Goal: Task Accomplishment & Management: Use online tool/utility

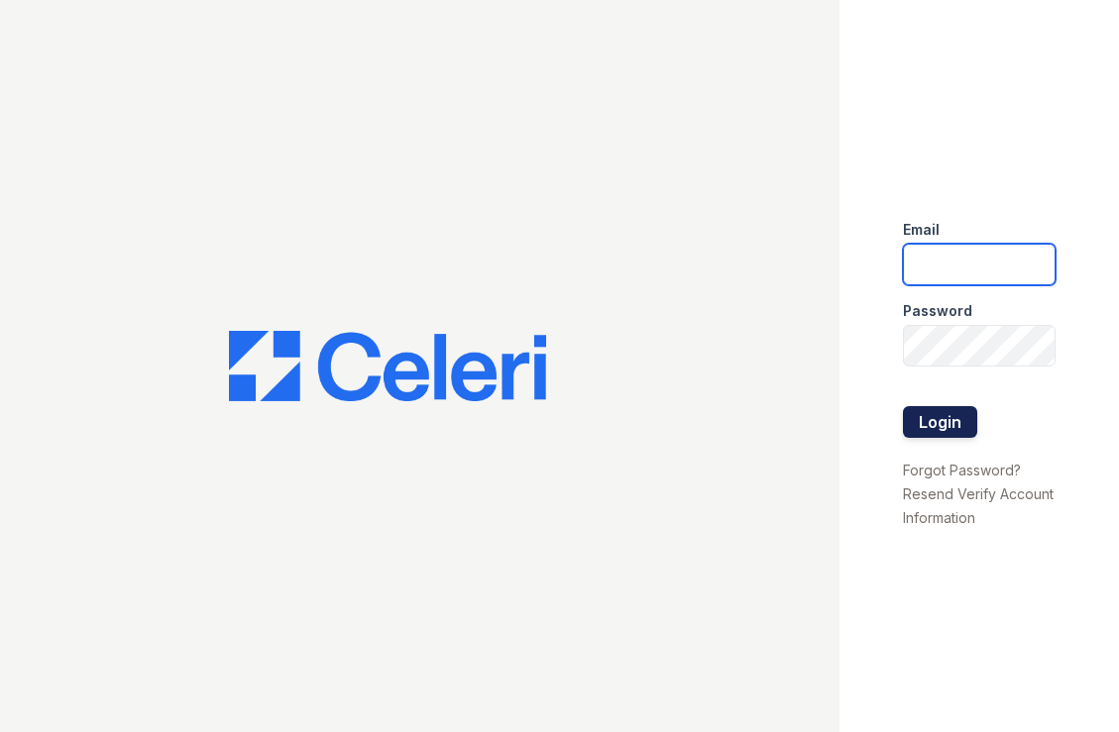
type input "[PERSON_NAME][EMAIL_ADDRESS][DOMAIN_NAME]"
click at [930, 417] on button "Login" at bounding box center [940, 422] width 74 height 32
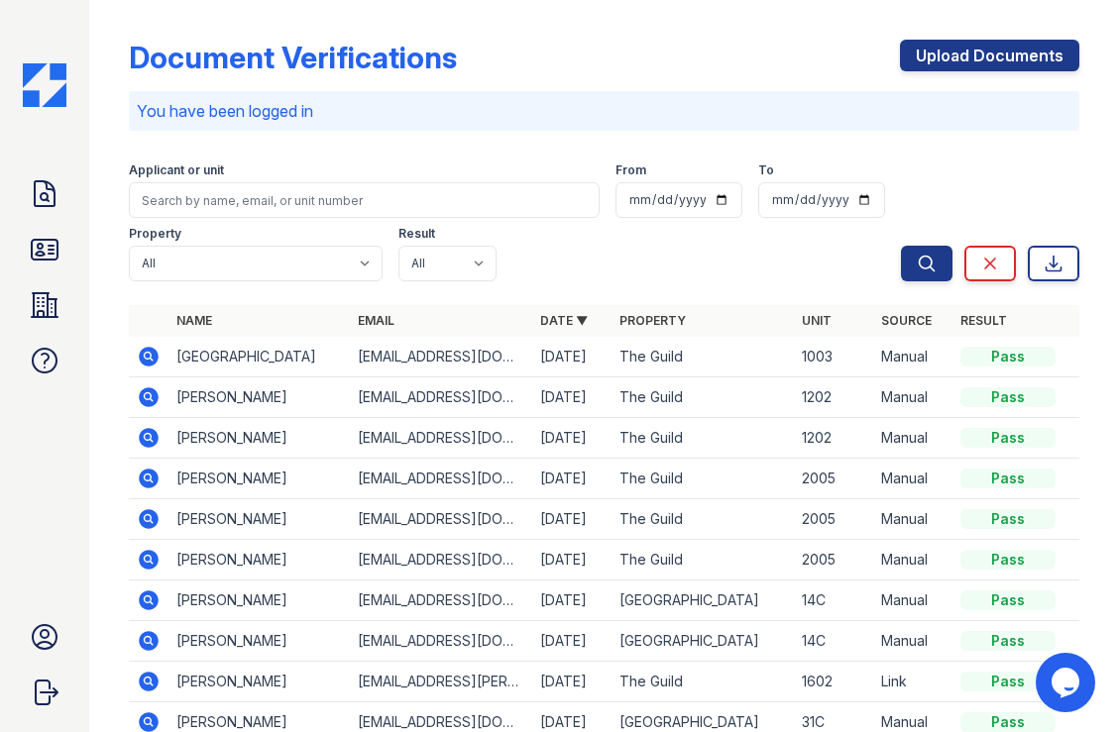
click at [177, 358] on td "So Park" at bounding box center [259, 357] width 182 height 41
click at [150, 357] on icon at bounding box center [149, 357] width 24 height 24
